Goal: Task Accomplishment & Management: Manage account settings

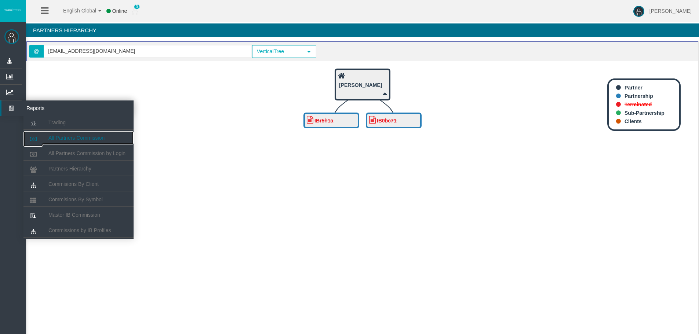
click at [57, 134] on link "All Partners Commission" at bounding box center [78, 137] width 110 height 13
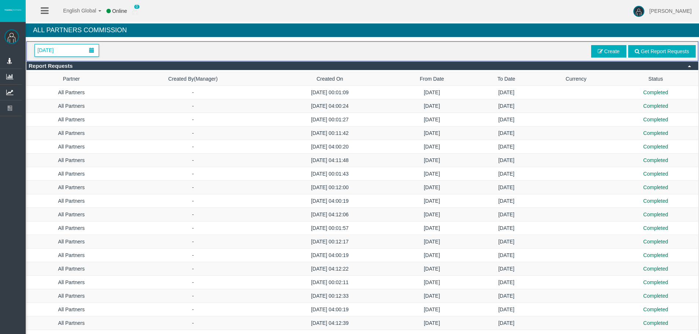
click at [56, 50] on span "[DATE]" at bounding box center [45, 50] width 21 height 10
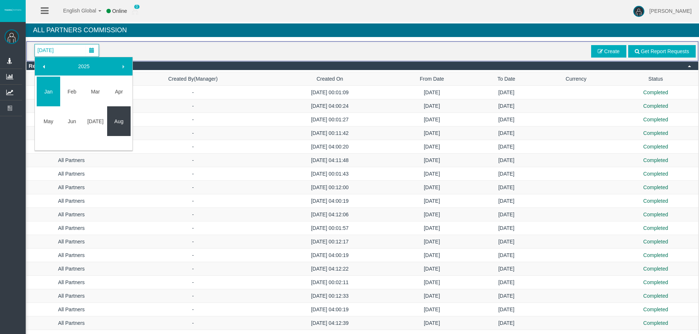
click at [127, 125] on link "Aug" at bounding box center [118, 121] width 23 height 13
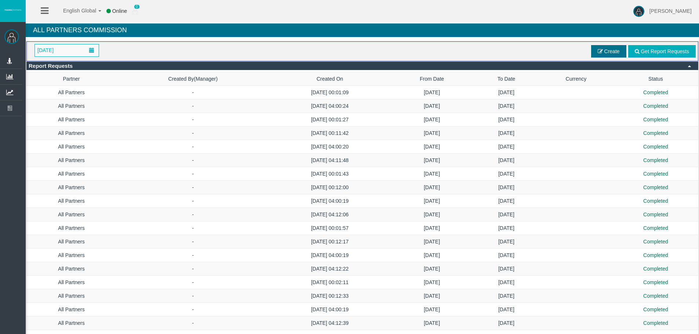
click at [614, 48] on span "Create" at bounding box center [608, 51] width 35 height 12
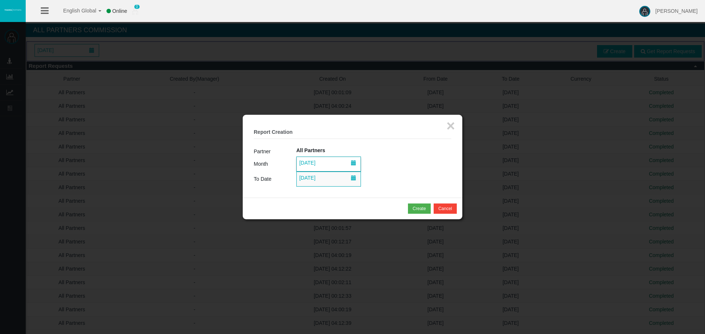
click at [317, 163] on span "[DATE]" at bounding box center [307, 163] width 21 height 10
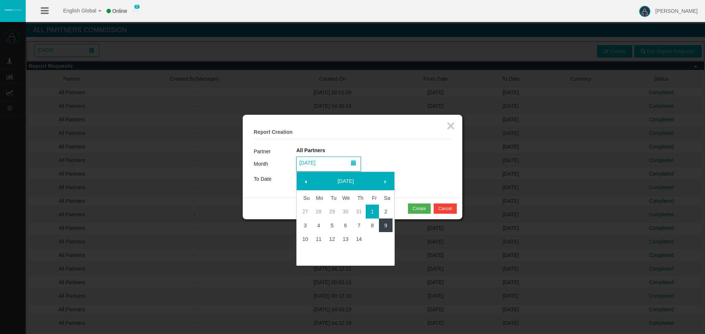
click at [383, 228] on link "9" at bounding box center [386, 225] width 14 height 13
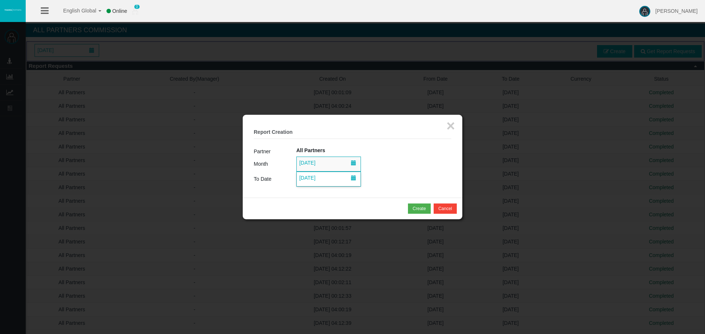
click at [317, 179] on span "[DATE]" at bounding box center [307, 178] width 21 height 10
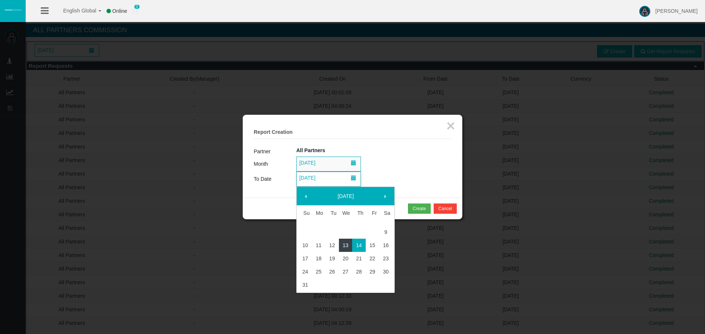
drag, startPoint x: 351, startPoint y: 248, endPoint x: 384, endPoint y: 229, distance: 37.6
click at [351, 247] on link "13" at bounding box center [346, 245] width 14 height 13
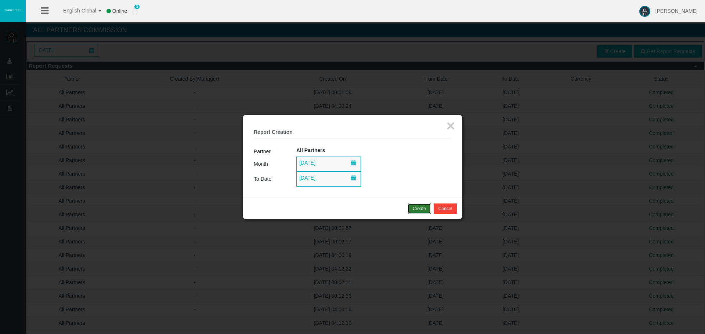
click at [411, 208] on button "Create" at bounding box center [419, 209] width 23 height 10
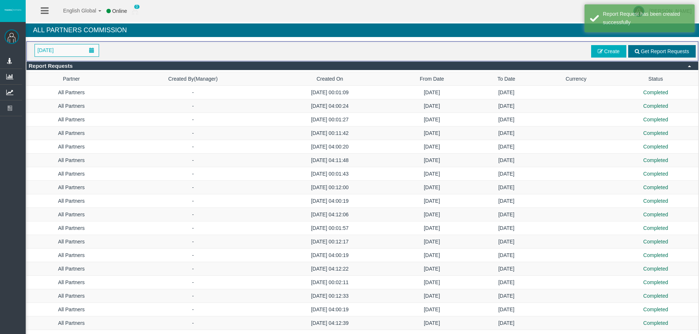
click at [651, 53] on span "Get Report Requests" at bounding box center [665, 51] width 48 height 6
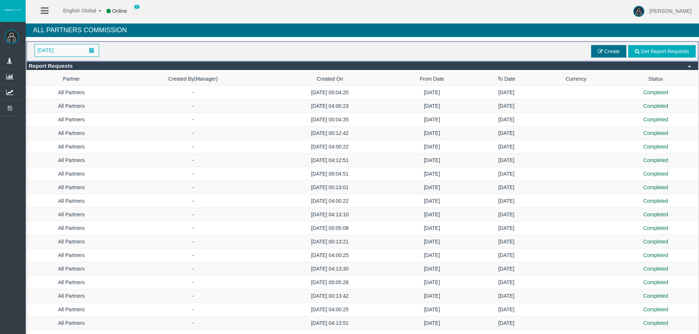
click at [610, 49] on span "Create" at bounding box center [612, 51] width 15 height 6
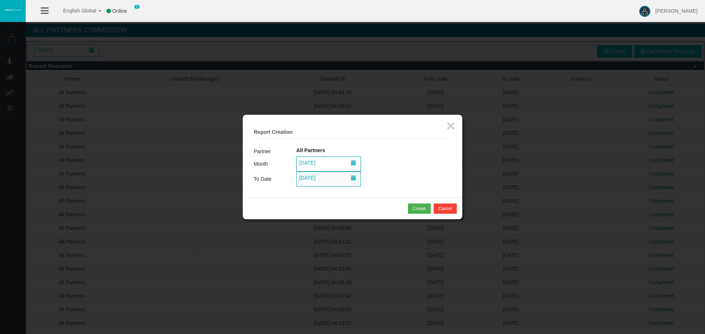
click at [306, 159] on span "[DATE]" at bounding box center [307, 163] width 21 height 10
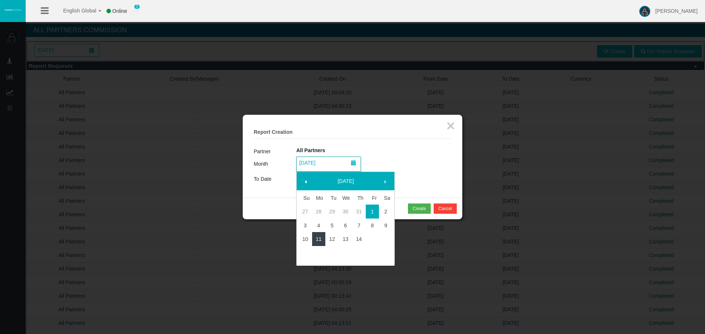
drag, startPoint x: 324, startPoint y: 241, endPoint x: 328, endPoint y: 236, distance: 6.0
click at [324, 241] on link "11" at bounding box center [319, 239] width 14 height 13
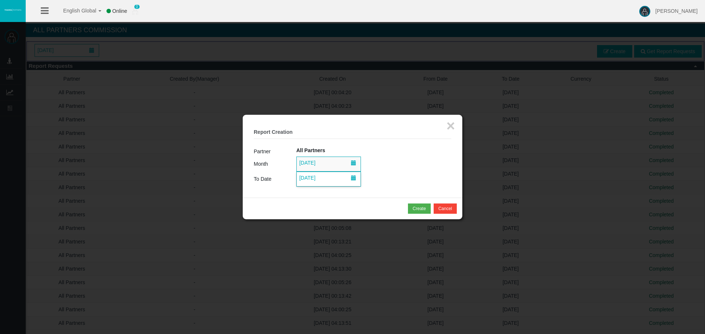
click at [317, 181] on span "[DATE]" at bounding box center [307, 178] width 21 height 10
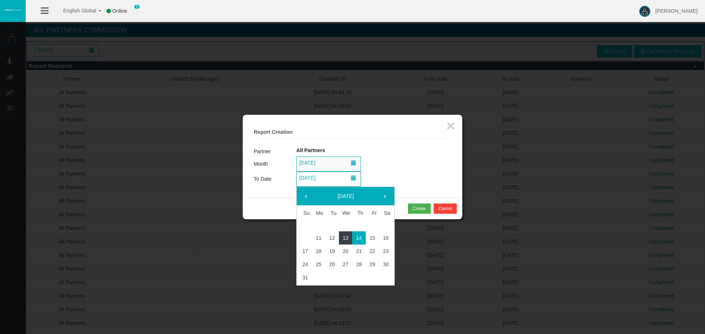
click at [340, 237] on link "13" at bounding box center [346, 238] width 14 height 13
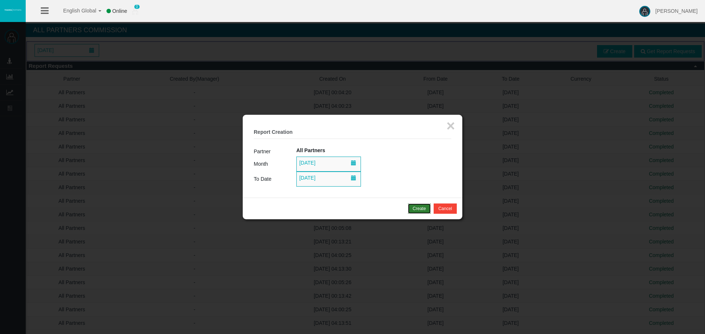
click at [422, 210] on div "Create" at bounding box center [419, 209] width 13 height 7
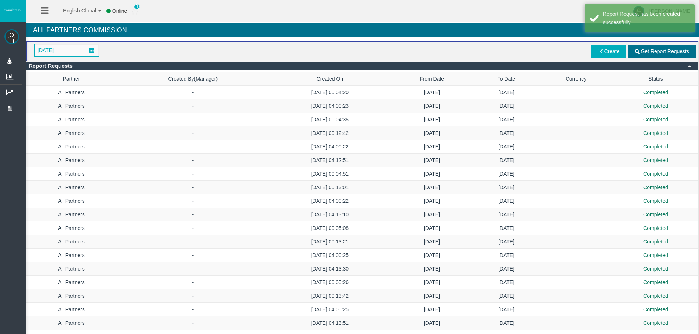
click at [683, 47] on span "Get Report Requests" at bounding box center [662, 51] width 68 height 12
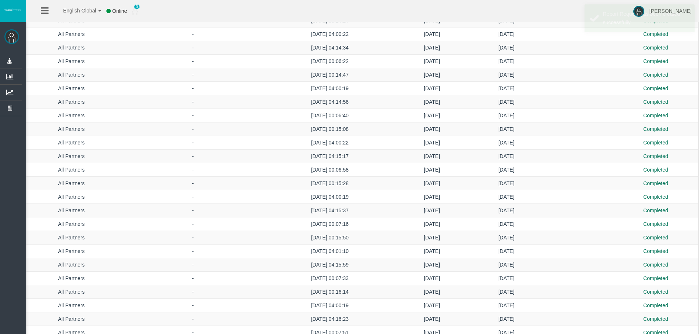
scroll to position [468, 0]
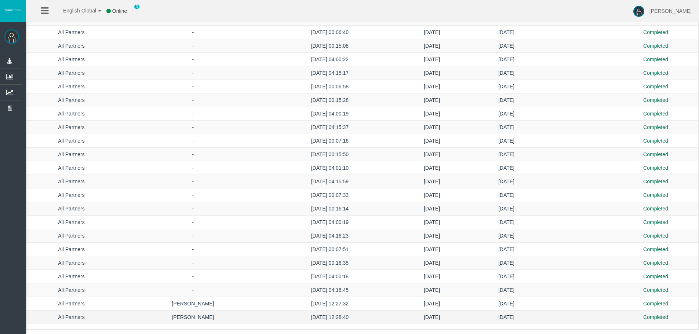
click at [412, 315] on td "[DATE]" at bounding box center [432, 318] width 84 height 14
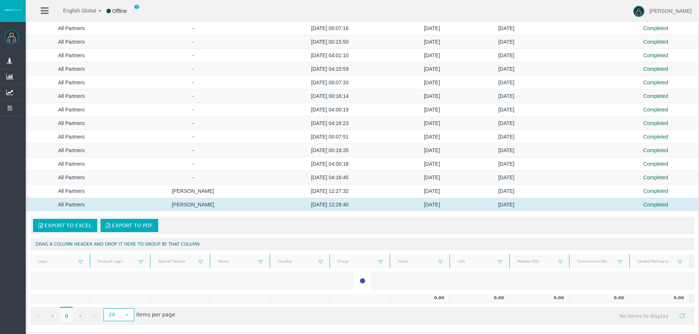
scroll to position [583, 0]
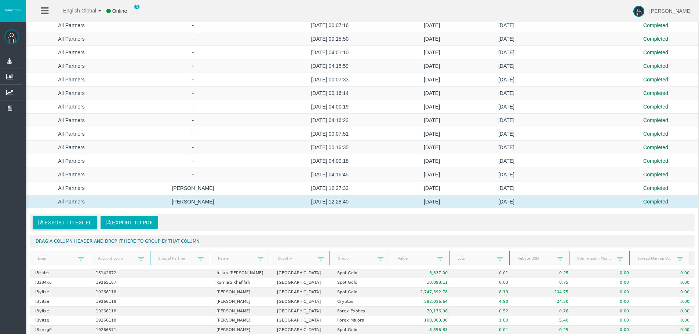
click at [81, 223] on span "Export to Excel" at bounding box center [67, 223] width 47 height 6
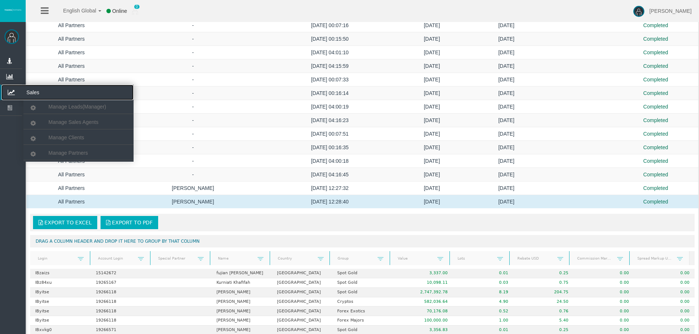
click at [21, 89] on icon at bounding box center [10, 92] width 19 height 15
click at [79, 154] on span "Manage Partners" at bounding box center [67, 153] width 39 height 6
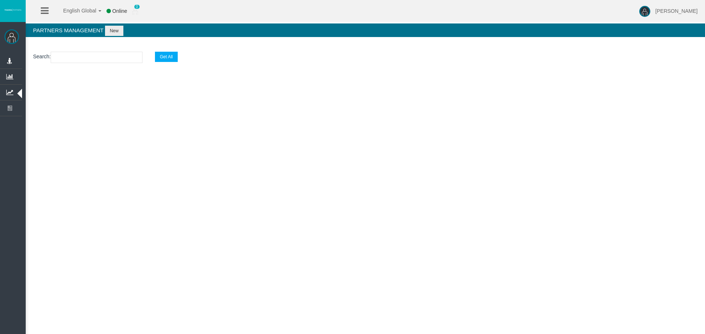
click at [76, 57] on input "text" at bounding box center [97, 57] width 92 height 11
paste input "IB0dkou"
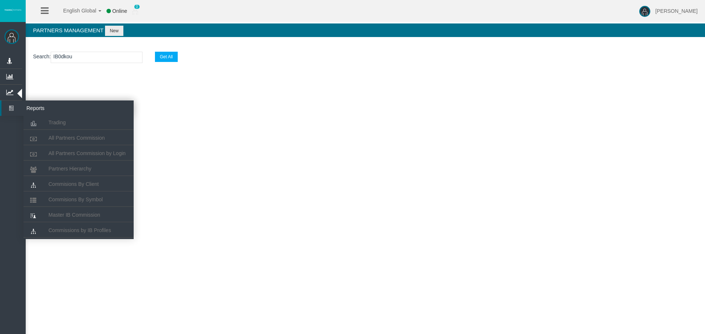
type input "IB0dkou"
select select "25"
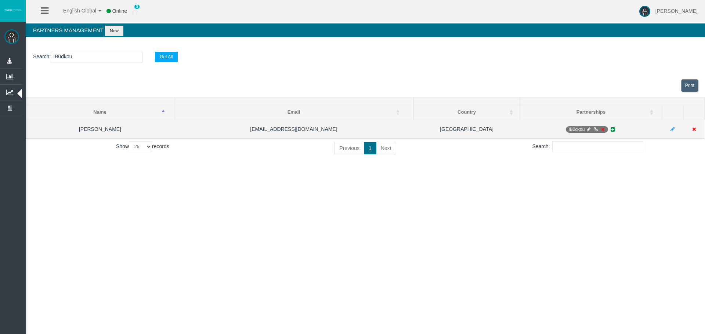
click at [587, 130] on icon at bounding box center [589, 129] width 6 height 4
select select "0"
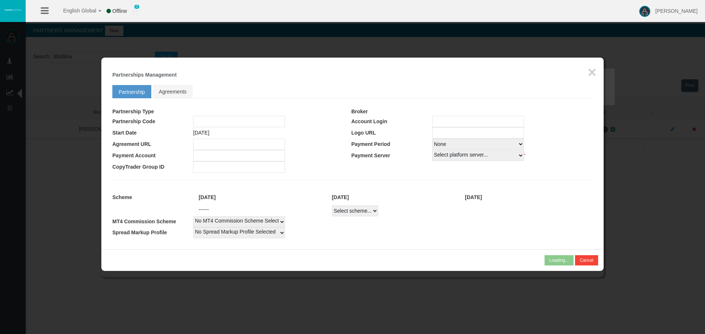
type input "IB0dkou"
type input "19267483"
select select "1"
type input "19267483"
select select "1"
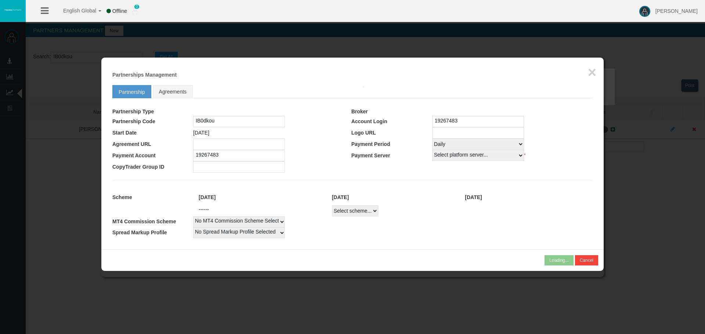
select select
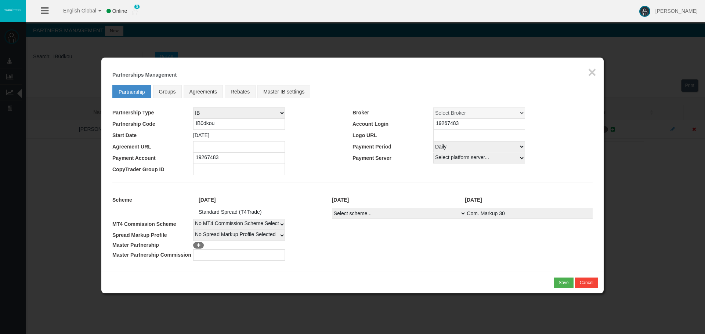
click at [207, 158] on input "19267483" at bounding box center [239, 158] width 92 height 11
click at [595, 72] on button "×" at bounding box center [592, 72] width 8 height 15
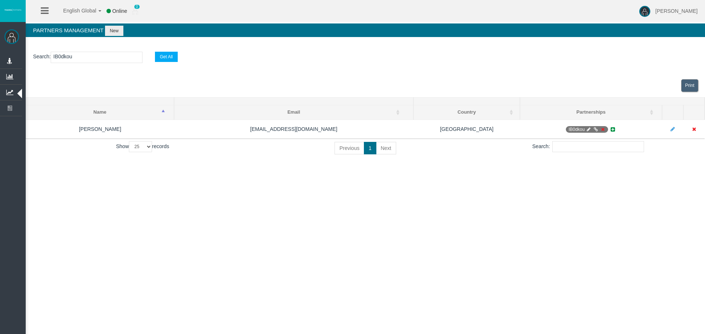
click at [58, 59] on input "IB0dkou" at bounding box center [97, 57] width 92 height 11
paste input "7ybn6"
type input "IB7ybn6"
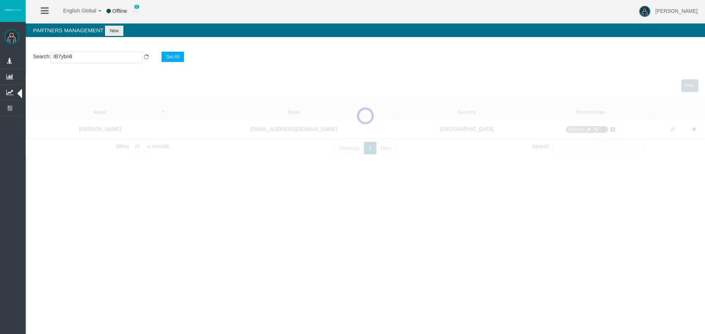
select select "25"
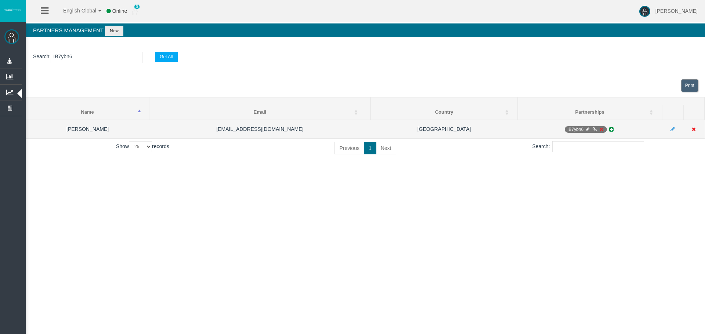
type input "IB7ybn6"
click at [587, 130] on icon at bounding box center [588, 129] width 6 height 4
select select "0"
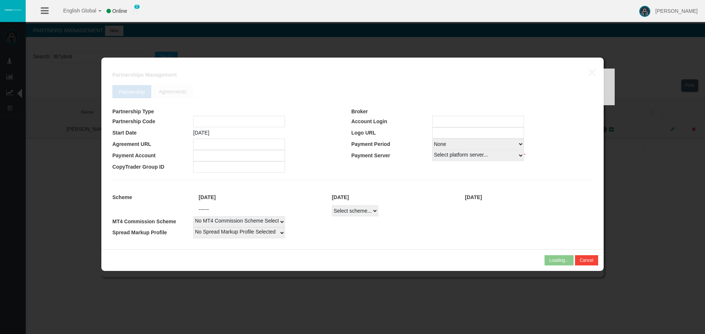
type input "IB7ybn6"
type input "19262310"
select select
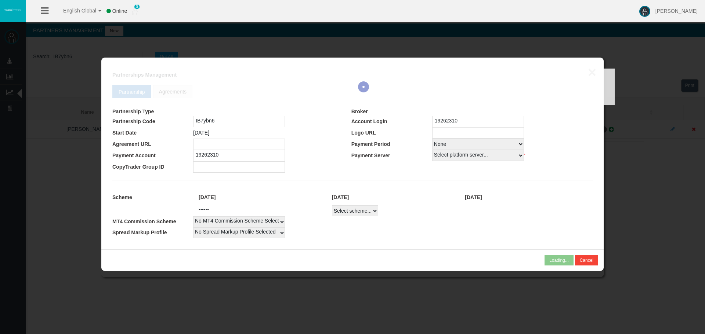
select select
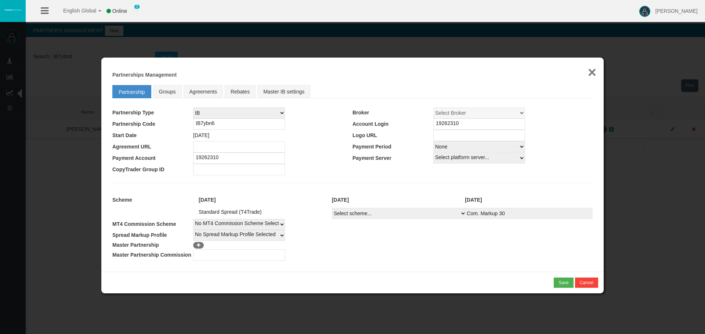
click at [592, 75] on button "×" at bounding box center [592, 72] width 8 height 15
